Goal: Task Accomplishment & Management: Manage account settings

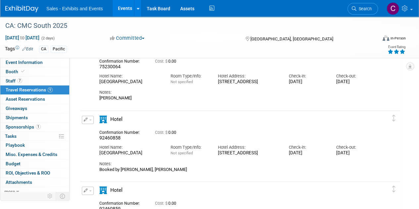
drag, startPoint x: 0, startPoint y: 0, endPoint x: 121, endPoint y: 5, distance: 121.6
click at [121, 5] on link "Events" at bounding box center [125, 8] width 24 height 17
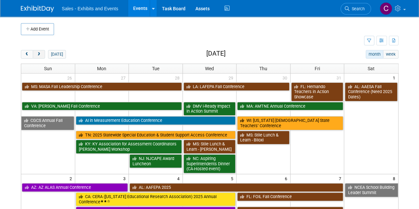
click at [42, 53] on button "next" at bounding box center [39, 54] width 12 height 9
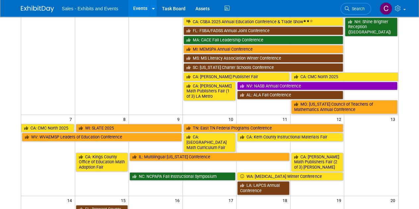
scroll to position [82, 0]
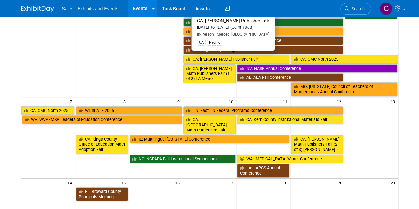
click at [211, 56] on link "CA: [PERSON_NAME] Publisher Fair" at bounding box center [236, 59] width 106 height 9
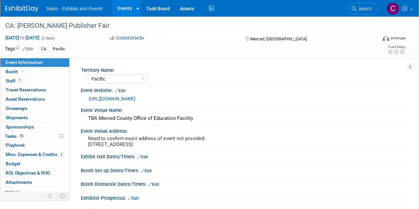
select select "Pacific"
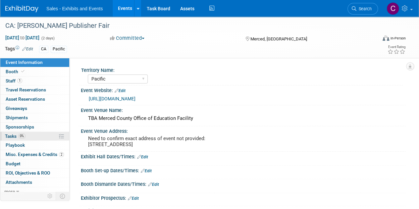
click at [8, 137] on span "Tasks 0%" at bounding box center [15, 135] width 21 height 5
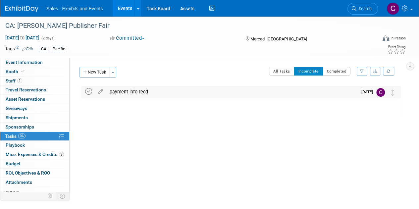
click at [90, 92] on icon at bounding box center [88, 91] width 7 height 7
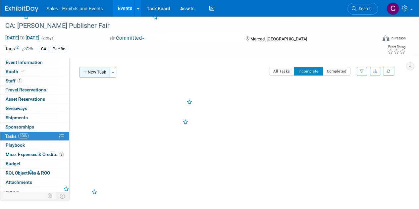
click at [96, 74] on button "New Task" at bounding box center [94, 72] width 30 height 11
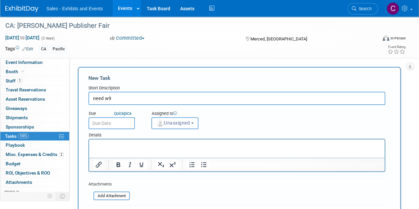
type input "need w9"
click at [118, 125] on input "text" at bounding box center [111, 123] width 46 height 12
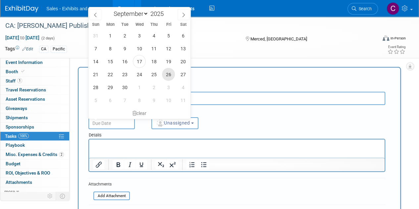
drag, startPoint x: 166, startPoint y: 73, endPoint x: 86, endPoint y: 9, distance: 102.1
click at [166, 73] on span "26" at bounding box center [168, 74] width 13 height 13
type input "Sep 26, 2025"
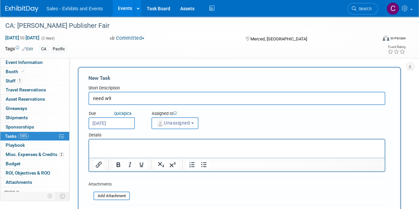
click at [178, 125] on span "Unassigned" at bounding box center [173, 122] width 34 height 5
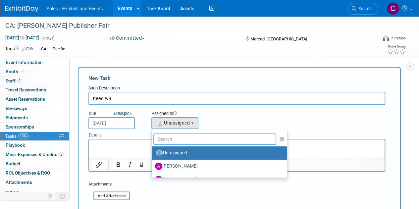
click at [175, 138] on input "text" at bounding box center [214, 138] width 123 height 11
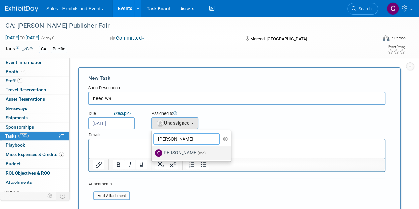
type input "christine"
click at [179, 152] on label "Christine Lurz (me)" at bounding box center [189, 153] width 69 height 11
click at [153, 152] on input "Christine Lurz (me)" at bounding box center [150, 152] width 4 height 4
select select "a9e3834d-668b-4315-a5d4-069993be606a"
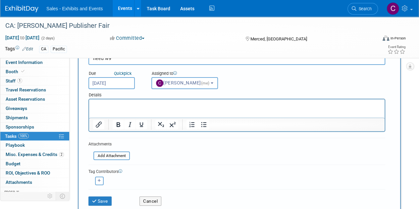
scroll to position [110, 0]
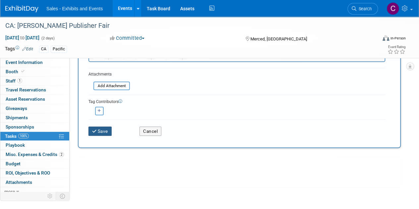
click at [109, 130] on button "Save" at bounding box center [99, 130] width 23 height 9
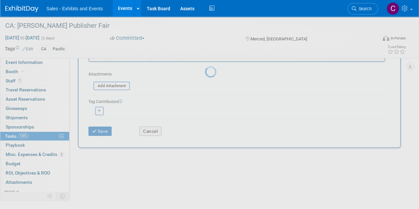
scroll to position [0, 0]
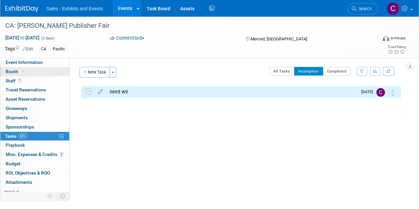
click at [10, 71] on span "Booth" at bounding box center [16, 71] width 20 height 5
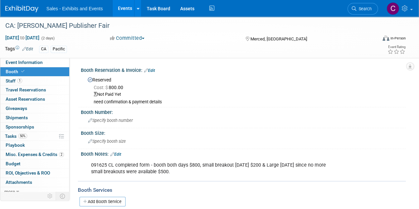
click at [150, 71] on link "Edit" at bounding box center [149, 70] width 11 height 5
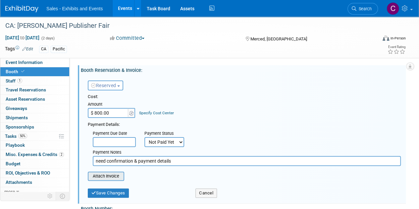
click at [108, 176] on input "file" at bounding box center [84, 176] width 79 height 8
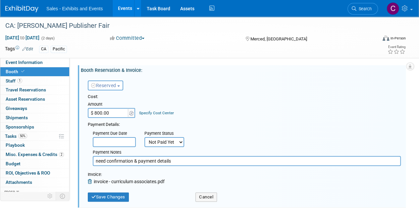
click at [106, 192] on div "Save Changes" at bounding box center [137, 195] width 108 height 14
click at [106, 196] on button "Save Changes" at bounding box center [108, 196] width 41 height 9
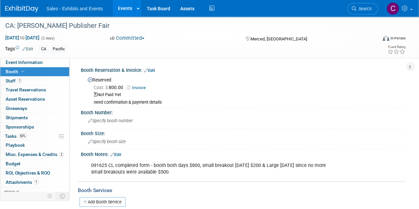
click at [140, 86] on link "Invoice" at bounding box center [138, 87] width 22 height 5
click at [151, 71] on link "Edit" at bounding box center [149, 70] width 11 height 5
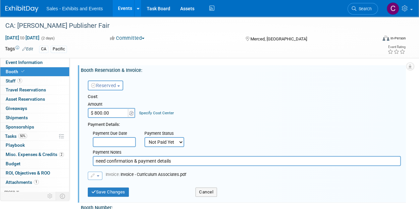
click at [117, 163] on input "need confirmation & payment details" at bounding box center [247, 161] width 308 height 10
drag, startPoint x: 117, startPoint y: 163, endPoint x: 199, endPoint y: 163, distance: 82.1
click at [199, 163] on input "need confirmation & payment details" at bounding box center [247, 161] width 308 height 10
type input "need w9"
click at [118, 196] on button "Save Changes" at bounding box center [108, 191] width 41 height 9
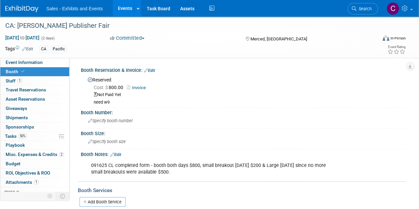
click at [122, 3] on link "Events" at bounding box center [125, 8] width 24 height 17
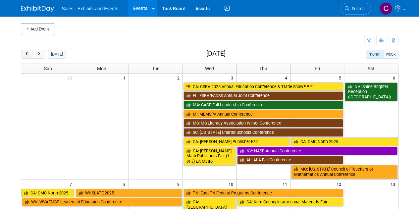
click at [31, 52] on button "prev" at bounding box center [27, 54] width 12 height 9
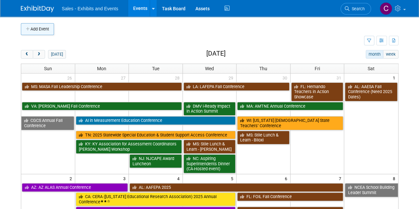
click at [43, 24] on button "Add Event" at bounding box center [37, 29] width 33 height 12
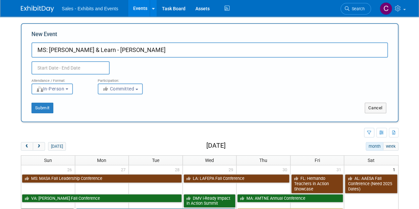
type input "MS: Lunch & Learn - Jackson"
click at [71, 62] on input "text" at bounding box center [70, 67] width 78 height 13
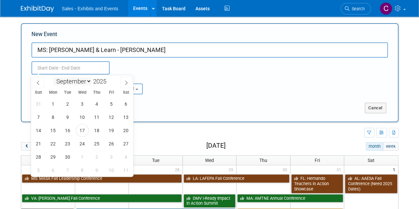
drag, startPoint x: 91, startPoint y: 81, endPoint x: 87, endPoint y: 82, distance: 4.1
click at [91, 81] on select "January February March April May June July August September October November De…" at bounding box center [72, 81] width 38 height 8
select select "10"
click at [53, 77] on select "January February March April May June July August September October November De…" at bounding box center [72, 81] width 38 height 8
click at [96, 119] on span "6" at bounding box center [96, 117] width 13 height 13
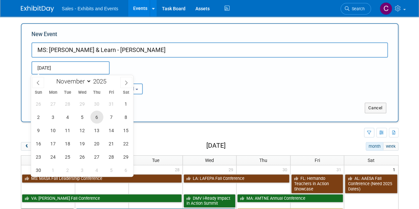
type input "[DATE] to [DATE]"
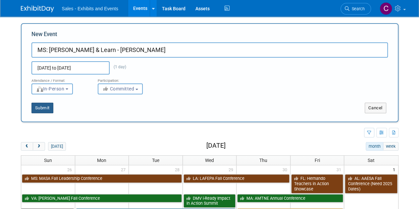
click at [44, 109] on button "Submit" at bounding box center [42, 108] width 22 height 11
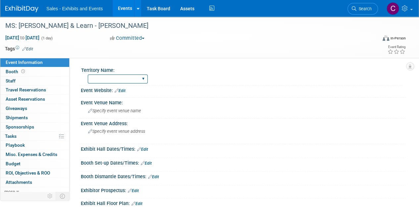
click at [112, 75] on select "Atlantic Southeast Central Southwest Pacific Mountain National Strategic Partne…" at bounding box center [118, 78] width 60 height 9
select select "Southeast"
click at [88, 74] on select "Atlantic Southeast Central Southwest Pacific Mountain National Strategic Partne…" at bounding box center [118, 78] width 60 height 9
click at [33, 51] on link "Edit" at bounding box center [27, 49] width 11 height 5
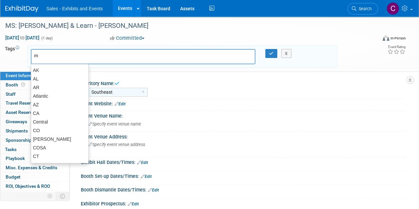
type input "ms"
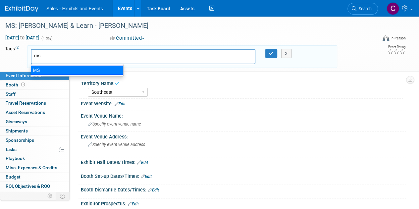
click at [72, 71] on div "MS" at bounding box center [77, 70] width 93 height 9
type input "MS"
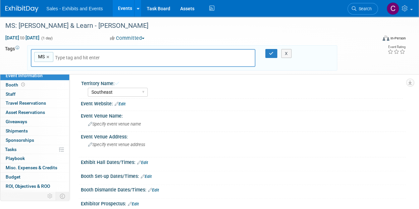
type input "s"
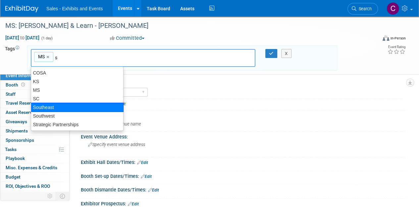
click at [66, 108] on div "Southeast" at bounding box center [77, 107] width 93 height 9
type input "MS, Southeast"
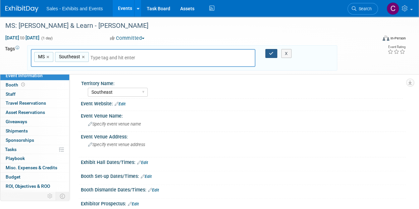
click at [271, 50] on button "button" at bounding box center [271, 53] width 12 height 9
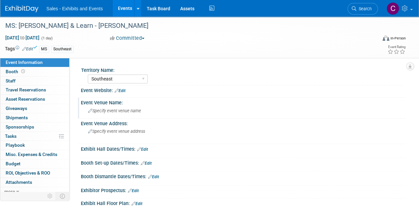
click at [128, 107] on div "Specify event venue name" at bounding box center [243, 111] width 315 height 10
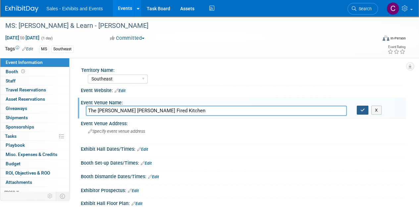
type input "The Manship Wood Fired Kitchen"
click at [359, 111] on button "button" at bounding box center [362, 110] width 12 height 9
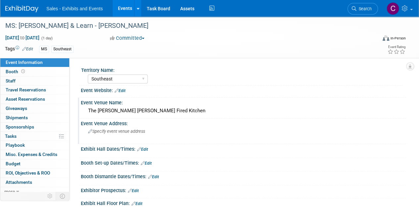
drag, startPoint x: 120, startPoint y: 131, endPoint x: 99, endPoint y: 138, distance: 22.7
click at [99, 138] on div "Specify event venue address" at bounding box center [148, 133] width 125 height 15
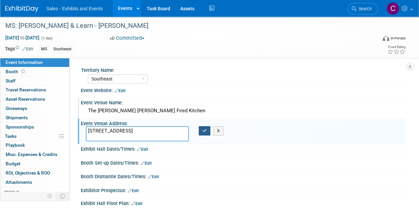
type textarea "1200 N State St #100, Jackson, MS 39202"
click at [201, 130] on button "button" at bounding box center [205, 130] width 12 height 9
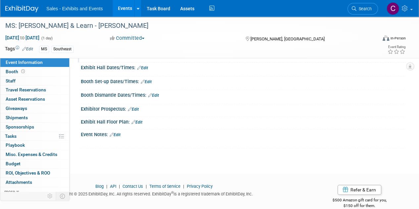
scroll to position [83, 0]
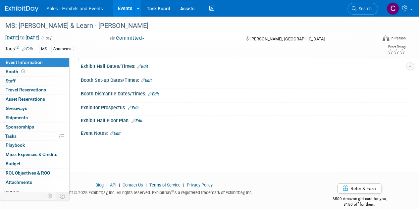
click at [119, 132] on link "Edit" at bounding box center [115, 133] width 11 height 5
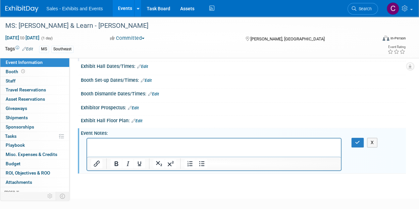
scroll to position [0, 0]
click at [353, 138] on button "button" at bounding box center [357, 143] width 12 height 10
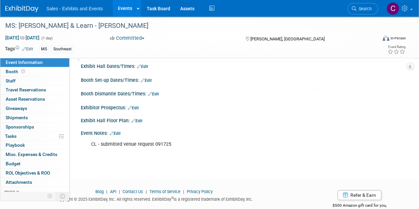
click at [120, 5] on link "Events" at bounding box center [125, 8] width 24 height 17
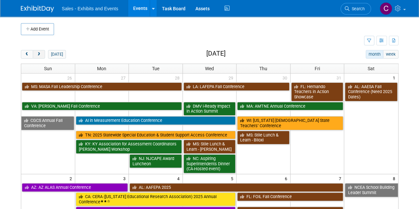
click at [37, 54] on span "next" at bounding box center [38, 54] width 5 height 4
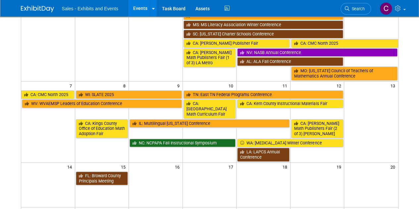
scroll to position [124, 0]
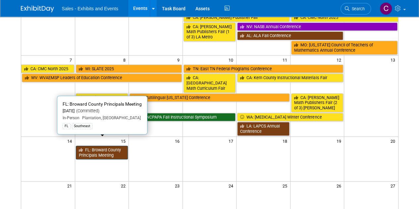
click at [98, 146] on link "FL: Broward County Principals Meeting" at bounding box center [102, 153] width 52 height 14
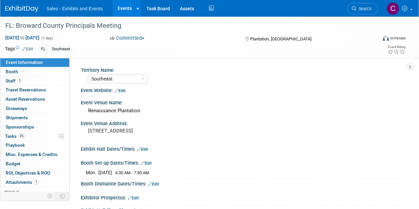
select select "Southeast"
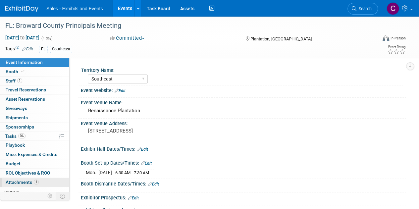
click at [14, 184] on link "1 Attachments 1" at bounding box center [34, 182] width 69 height 9
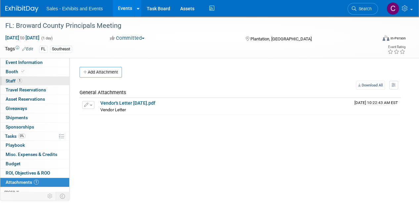
click at [14, 81] on span "Staff 1" at bounding box center [14, 80] width 17 height 5
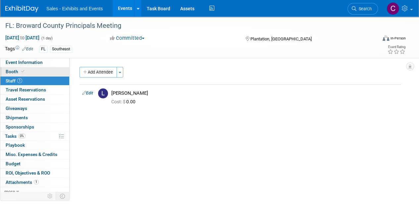
click at [10, 72] on span "Booth" at bounding box center [16, 71] width 20 height 5
